Goal: Entertainment & Leisure: Consume media (video, audio)

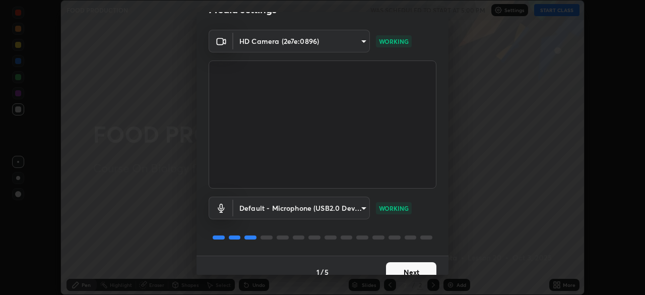
scroll to position [33, 0]
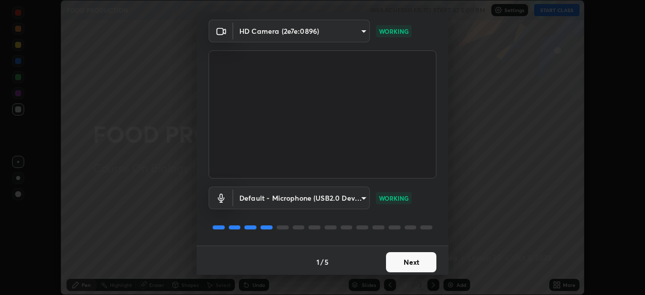
click at [398, 257] on button "Next" at bounding box center [411, 262] width 50 height 20
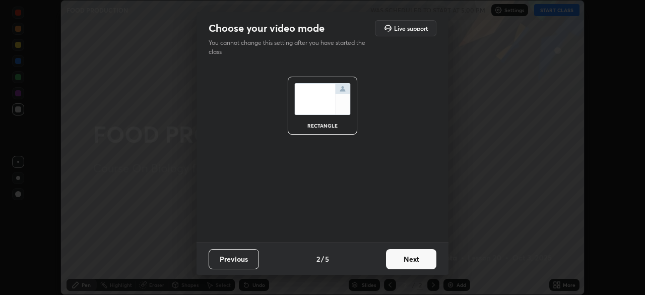
scroll to position [0, 0]
click at [403, 262] on button "Next" at bounding box center [411, 259] width 50 height 20
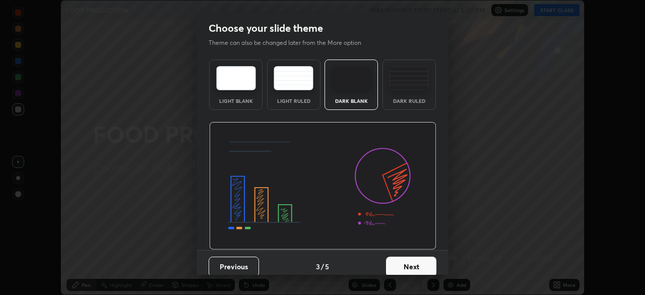
click at [405, 262] on button "Next" at bounding box center [411, 267] width 50 height 20
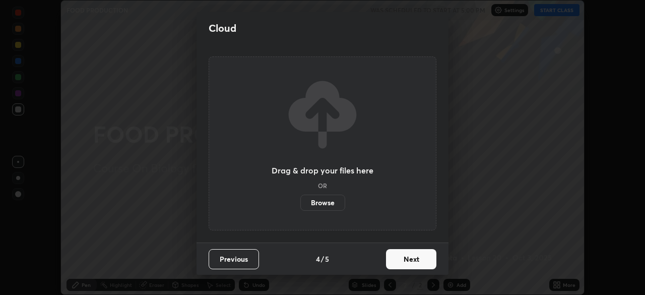
click at [408, 266] on button "Next" at bounding box center [411, 259] width 50 height 20
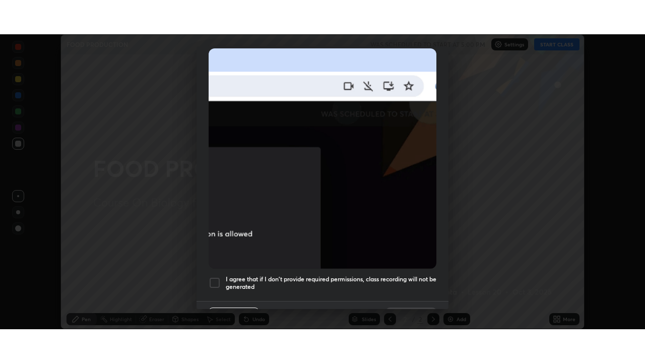
scroll to position [242, 0]
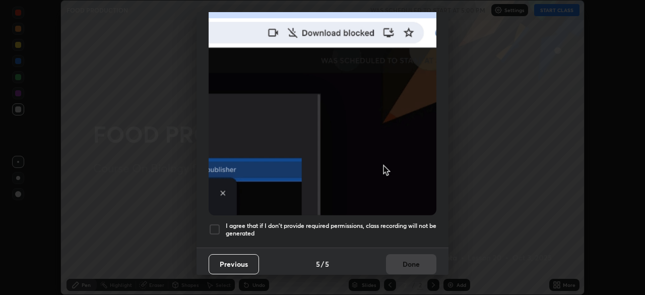
click at [216, 226] on div at bounding box center [215, 229] width 12 height 12
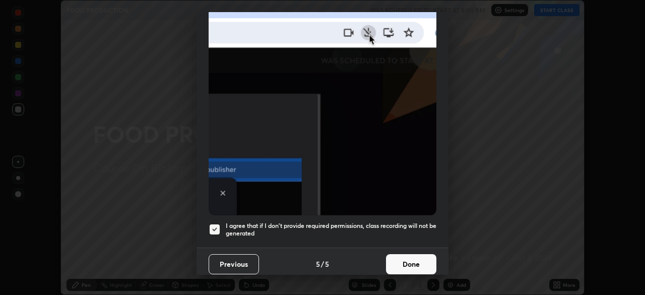
click at [408, 260] on button "Done" at bounding box center [411, 264] width 50 height 20
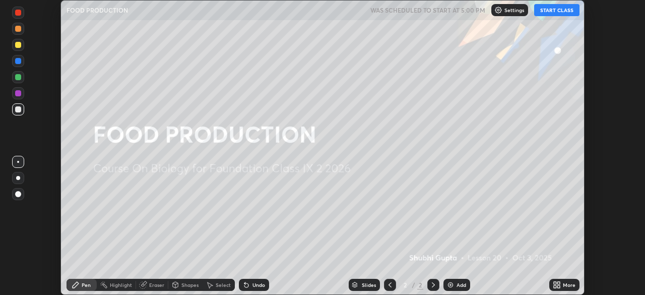
click at [552, 13] on button "START CLASS" at bounding box center [556, 10] width 45 height 12
click at [460, 286] on div "Add" at bounding box center [462, 284] width 10 height 5
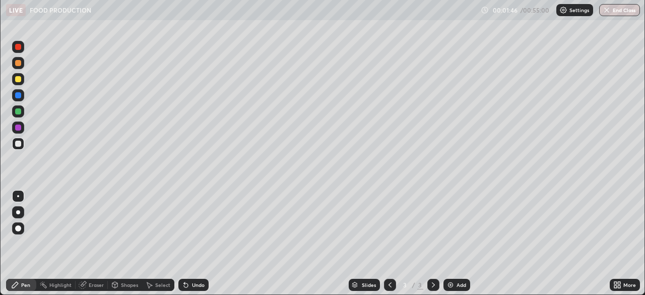
scroll to position [363, 645]
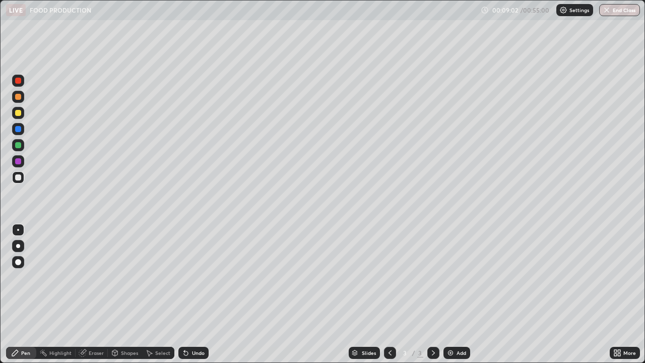
click at [19, 161] on div at bounding box center [18, 161] width 6 height 6
click at [17, 116] on div at bounding box center [18, 113] width 12 height 12
click at [17, 114] on div at bounding box center [18, 113] width 6 height 6
click at [18, 131] on div at bounding box center [18, 129] width 6 height 6
click at [20, 116] on div at bounding box center [18, 113] width 12 height 12
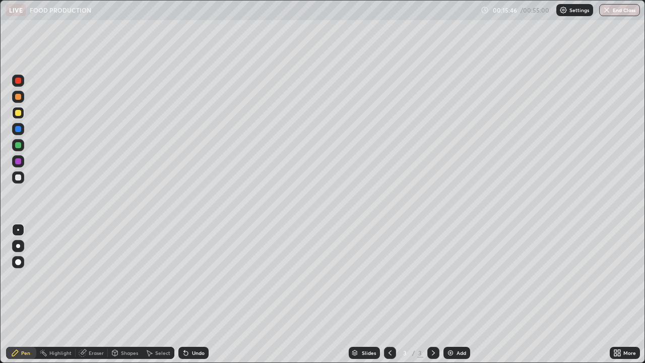
click at [451, 294] on img at bounding box center [451, 353] width 8 height 8
click at [21, 149] on div at bounding box center [18, 145] width 12 height 12
click at [194, 294] on div "Undo" at bounding box center [198, 352] width 13 height 5
click at [19, 98] on div at bounding box center [18, 97] width 6 height 6
click at [449, 294] on img at bounding box center [451, 353] width 8 height 8
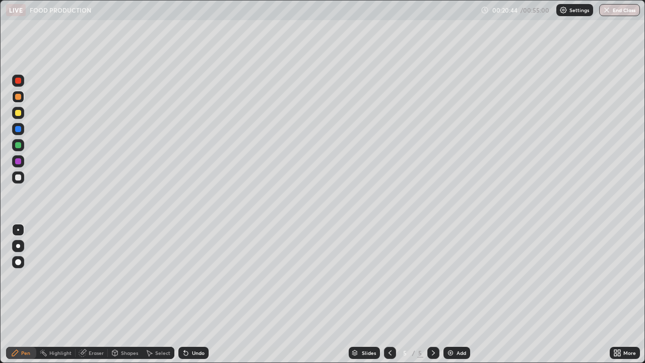
click at [195, 294] on div "Undo" at bounding box center [198, 352] width 13 height 5
click at [16, 144] on div at bounding box center [18, 145] width 6 height 6
click at [16, 146] on div at bounding box center [18, 145] width 6 height 6
click at [186, 294] on icon at bounding box center [186, 353] width 8 height 8
click at [18, 98] on div at bounding box center [18, 97] width 6 height 6
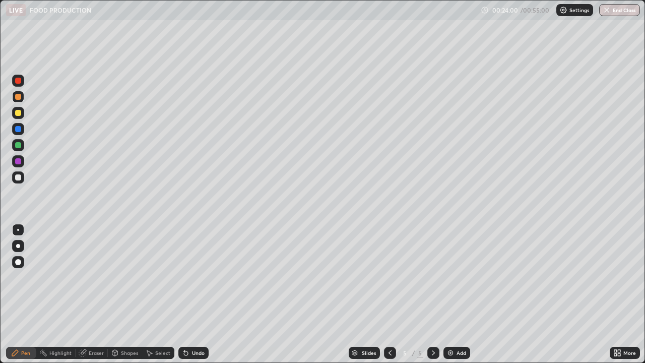
click at [203, 294] on div "Undo" at bounding box center [198, 352] width 13 height 5
click at [453, 294] on img at bounding box center [451, 353] width 8 height 8
click at [19, 148] on div at bounding box center [18, 145] width 6 height 6
click at [18, 116] on div at bounding box center [18, 113] width 12 height 12
click at [197, 294] on div "Undo" at bounding box center [198, 352] width 13 height 5
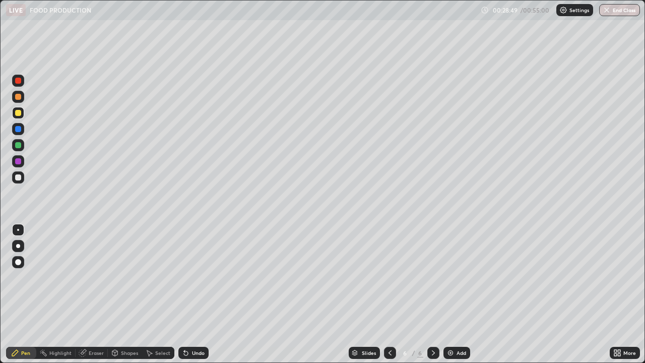
click at [201, 294] on div "Undo" at bounding box center [198, 352] width 13 height 5
click at [188, 294] on icon at bounding box center [186, 353] width 8 height 8
click at [190, 294] on div "Undo" at bounding box center [193, 353] width 30 height 12
click at [192, 294] on div "Undo" at bounding box center [198, 352] width 13 height 5
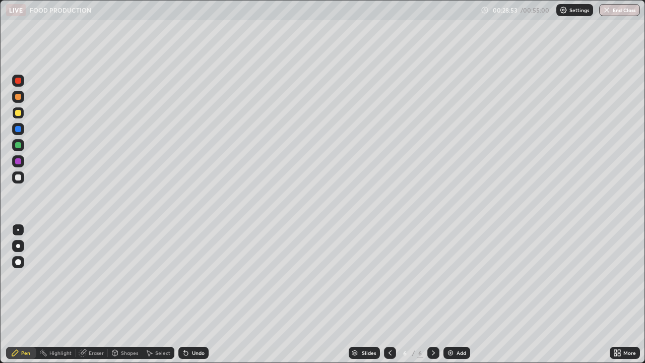
click at [193, 294] on div "Undo" at bounding box center [198, 352] width 13 height 5
click at [192, 294] on div "Undo" at bounding box center [198, 352] width 13 height 5
click at [185, 294] on icon at bounding box center [186, 353] width 4 height 4
click at [188, 294] on icon at bounding box center [186, 353] width 8 height 8
click at [188, 294] on div "Undo" at bounding box center [193, 353] width 30 height 12
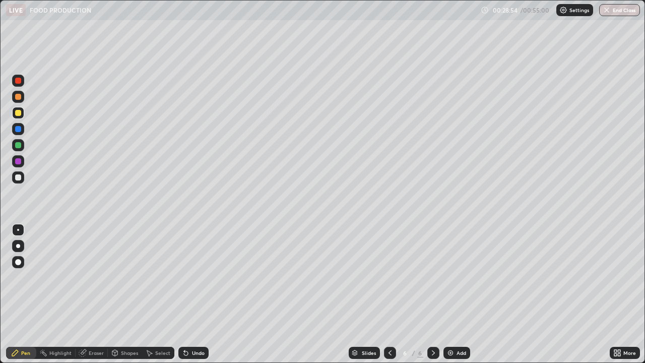
click at [189, 294] on div "Undo" at bounding box center [193, 353] width 30 height 12
click at [21, 95] on div at bounding box center [18, 97] width 6 height 6
click at [195, 294] on div "Undo" at bounding box center [198, 352] width 13 height 5
click at [194, 294] on div "Undo" at bounding box center [198, 352] width 13 height 5
click at [19, 141] on div at bounding box center [18, 145] width 12 height 12
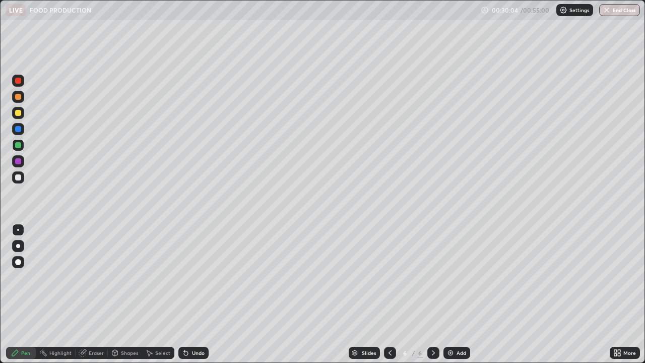
click at [21, 131] on div at bounding box center [18, 129] width 6 height 6
click at [193, 294] on div "Undo" at bounding box center [193, 353] width 30 height 12
click at [194, 294] on div "Undo" at bounding box center [198, 352] width 13 height 5
click at [200, 294] on div "Undo" at bounding box center [198, 352] width 13 height 5
click at [199, 294] on div "Undo" at bounding box center [193, 353] width 30 height 12
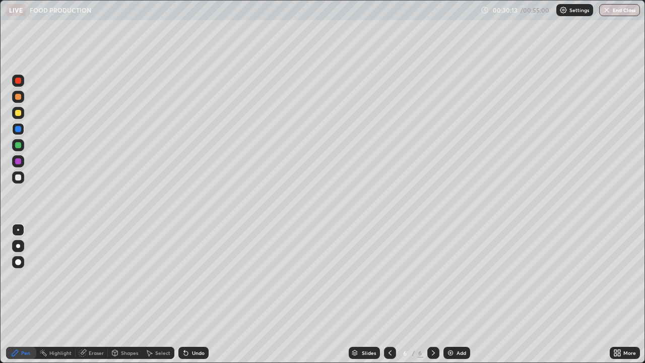
click at [199, 294] on div "Undo" at bounding box center [198, 352] width 13 height 5
click at [20, 110] on div at bounding box center [18, 113] width 6 height 6
click at [22, 100] on div at bounding box center [18, 97] width 12 height 12
click at [189, 294] on div "Undo" at bounding box center [193, 353] width 30 height 12
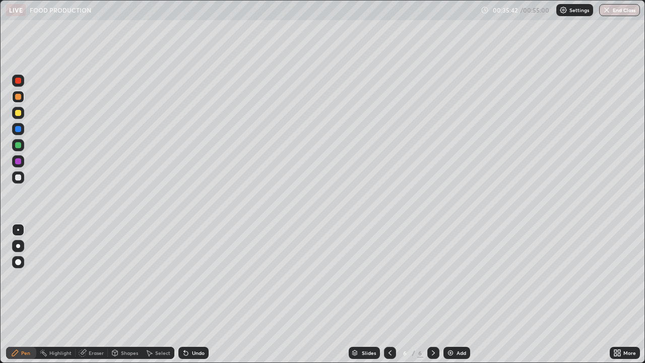
click at [189, 294] on div "Undo" at bounding box center [193, 353] width 30 height 12
click at [190, 294] on div "Undo" at bounding box center [193, 353] width 30 height 12
click at [189, 294] on div "Undo" at bounding box center [193, 353] width 30 height 12
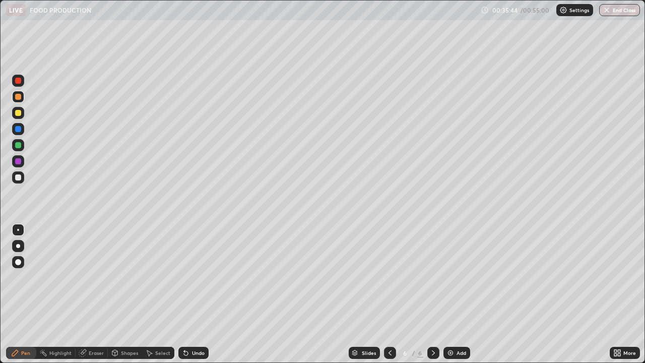
click at [189, 294] on div "Undo" at bounding box center [193, 353] width 30 height 12
click at [190, 294] on div "Undo" at bounding box center [193, 353] width 30 height 12
click at [18, 113] on div at bounding box center [18, 113] width 6 height 6
click at [457, 294] on div "Add" at bounding box center [462, 352] width 10 height 5
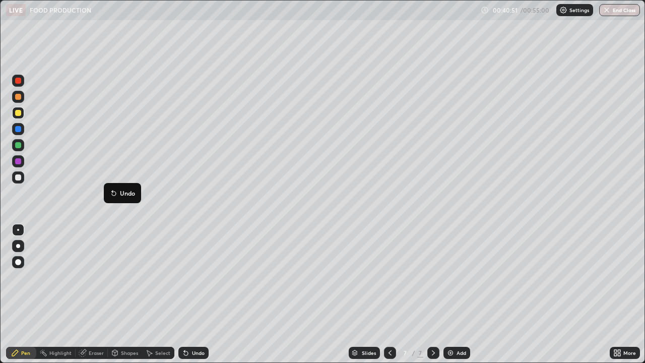
click at [129, 196] on p "Undo" at bounding box center [127, 193] width 15 height 8
click at [86, 294] on div "Eraser" at bounding box center [92, 353] width 32 height 12
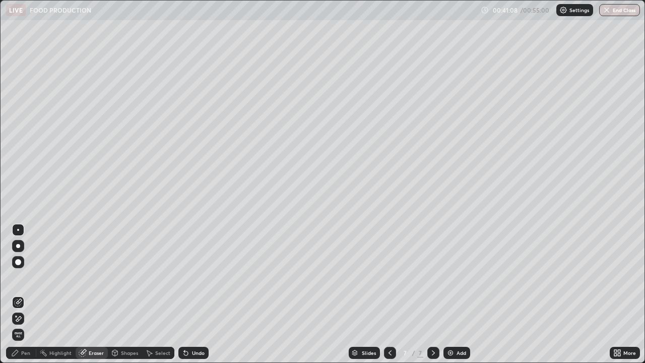
click at [21, 294] on div "Pen" at bounding box center [21, 353] width 30 height 12
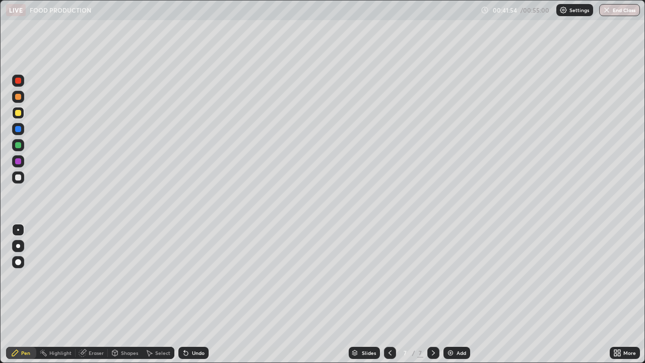
click at [66, 294] on div "Highlight" at bounding box center [60, 352] width 22 height 5
click at [93, 294] on div "Eraser" at bounding box center [96, 352] width 15 height 5
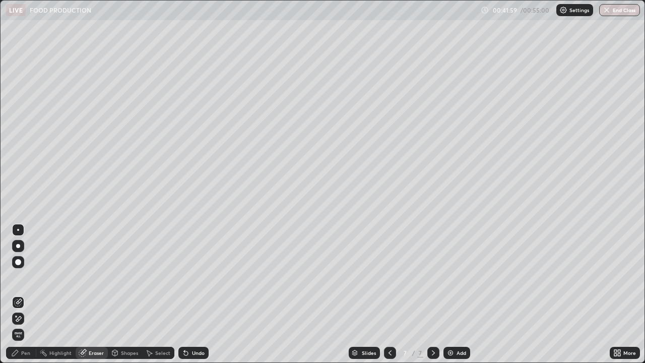
click at [60, 294] on div "Highlight" at bounding box center [60, 352] width 22 height 5
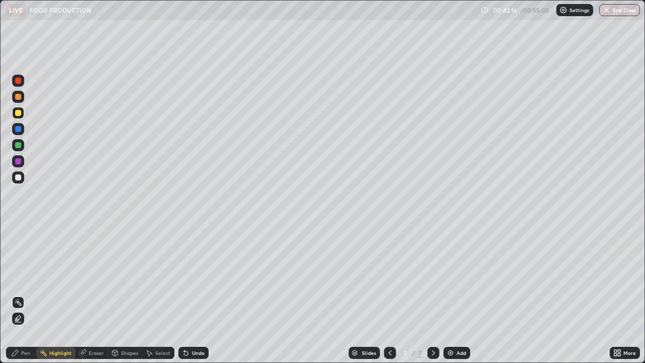
click at [457, 294] on div "Add" at bounding box center [462, 352] width 10 height 5
click at [192, 294] on div "Undo" at bounding box center [198, 352] width 13 height 5
click at [26, 294] on div "Pen" at bounding box center [25, 352] width 9 height 5
click at [19, 162] on div at bounding box center [18, 161] width 6 height 6
click at [18, 146] on div at bounding box center [18, 145] width 6 height 6
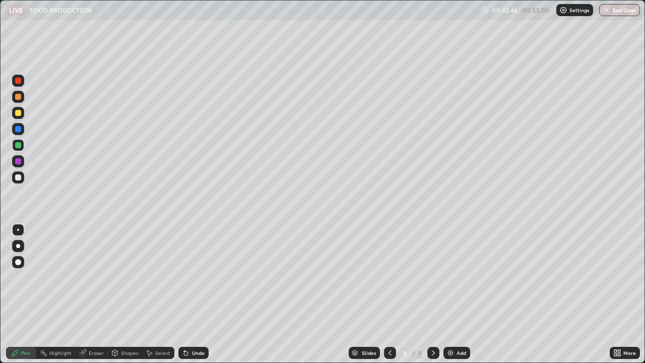
click at [444, 294] on div "Add" at bounding box center [457, 353] width 27 height 12
click at [450, 294] on div "Add" at bounding box center [457, 353] width 27 height 12
click at [93, 294] on div "Eraser" at bounding box center [96, 352] width 15 height 5
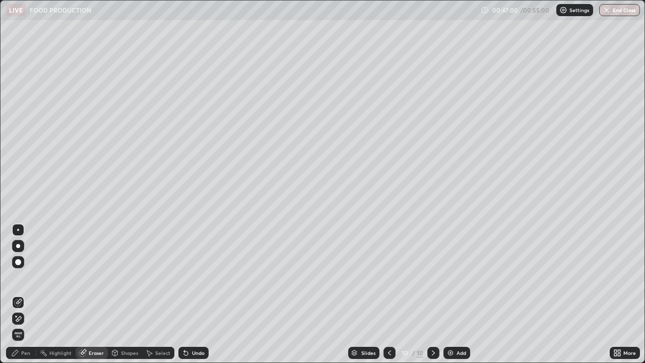
click at [29, 294] on div "Pen" at bounding box center [25, 352] width 9 height 5
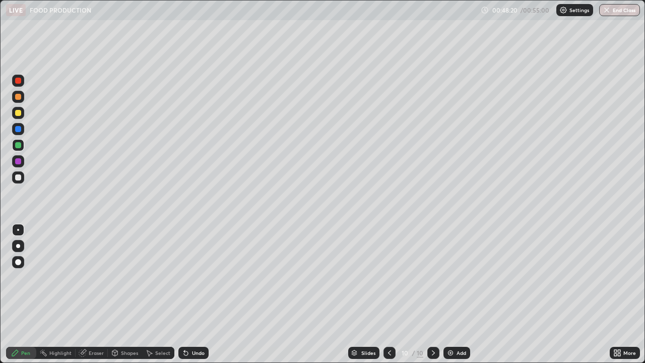
click at [17, 116] on div at bounding box center [18, 113] width 12 height 12
click at [444, 294] on div "Add" at bounding box center [457, 353] width 27 height 12
click at [21, 131] on div at bounding box center [18, 129] width 6 height 6
click at [449, 294] on img at bounding box center [451, 353] width 8 height 8
click at [19, 97] on div at bounding box center [18, 97] width 6 height 6
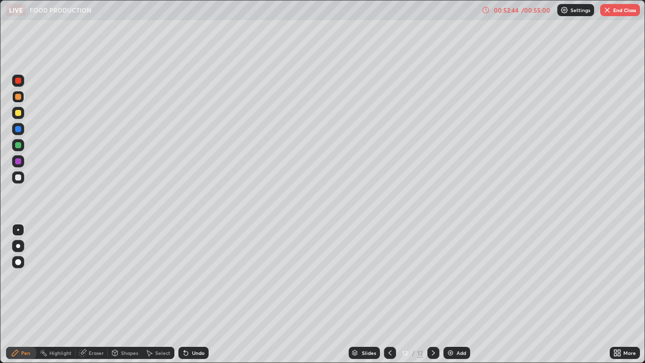
click at [614, 10] on button "End Class" at bounding box center [620, 10] width 40 height 12
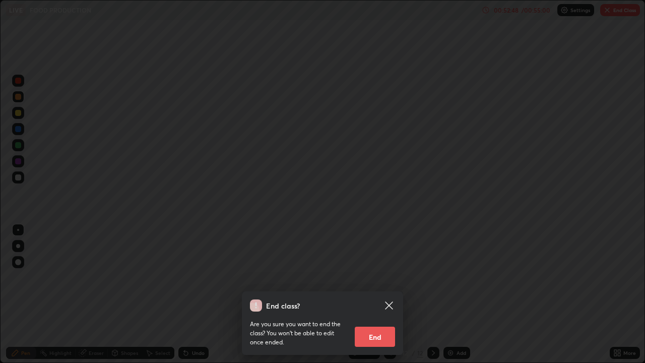
click at [373, 294] on button "End" at bounding box center [375, 337] width 40 height 20
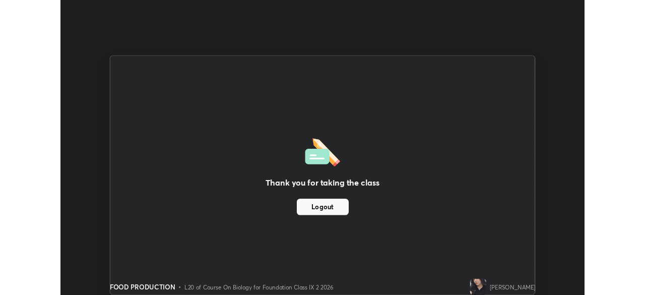
scroll to position [50123, 49773]
